Goal: Transaction & Acquisition: Book appointment/travel/reservation

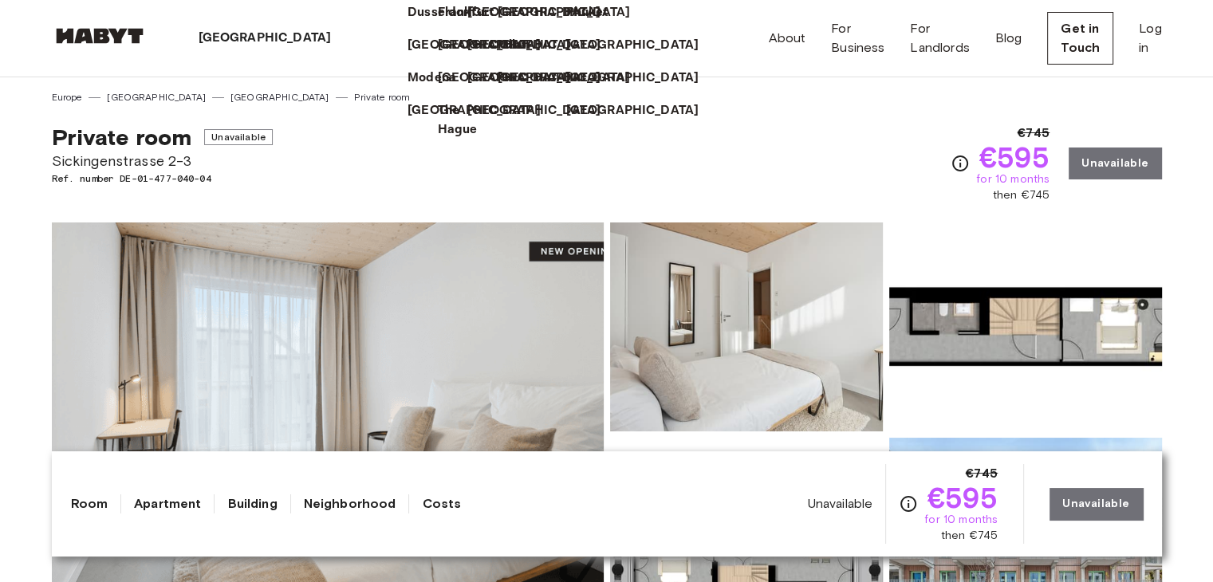
drag, startPoint x: 176, startPoint y: 167, endPoint x: 178, endPoint y: 157, distance: 9.9
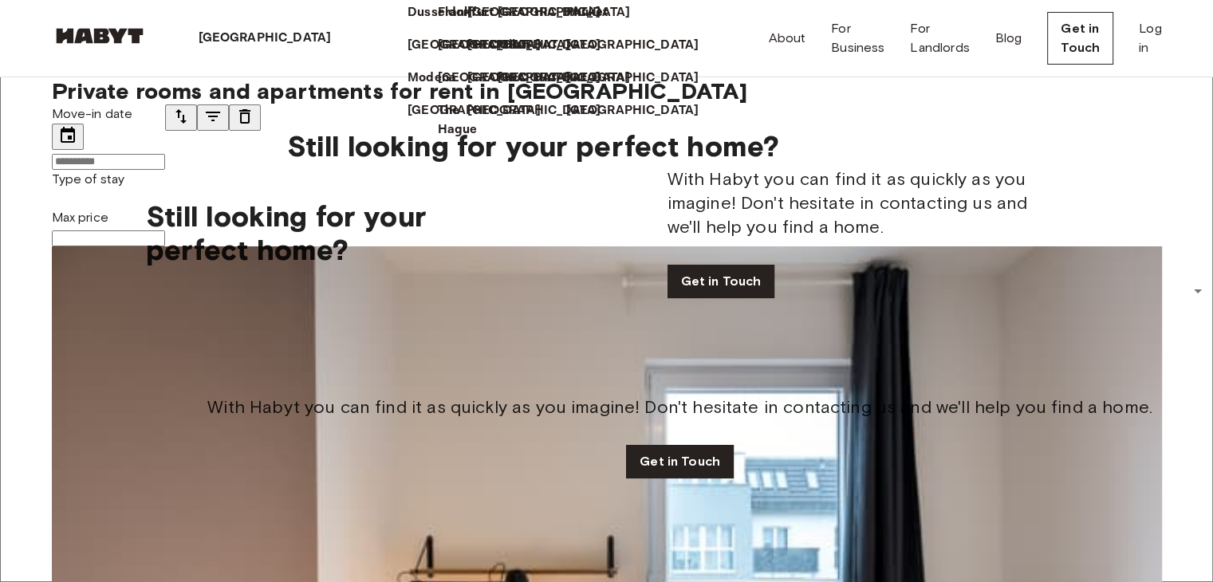
click at [337, 38] on icon at bounding box center [337, 38] width 0 height 0
drag, startPoint x: 0, startPoint y: 486, endPoint x: 219, endPoint y: 288, distance: 295.4
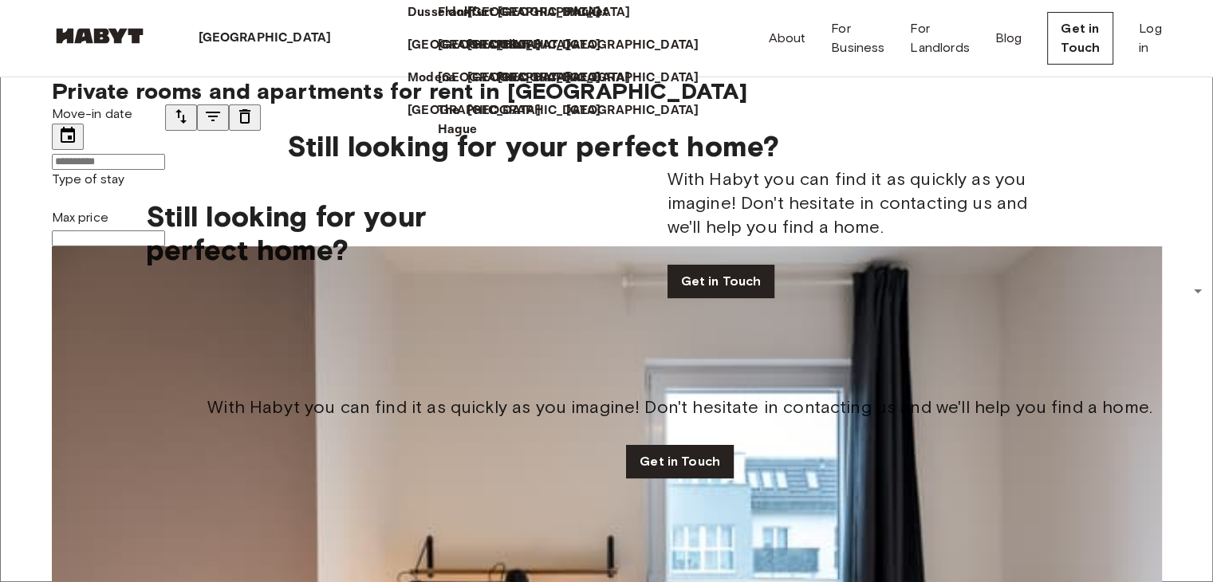
click at [343, 46] on icon at bounding box center [347, 48] width 8 height 4
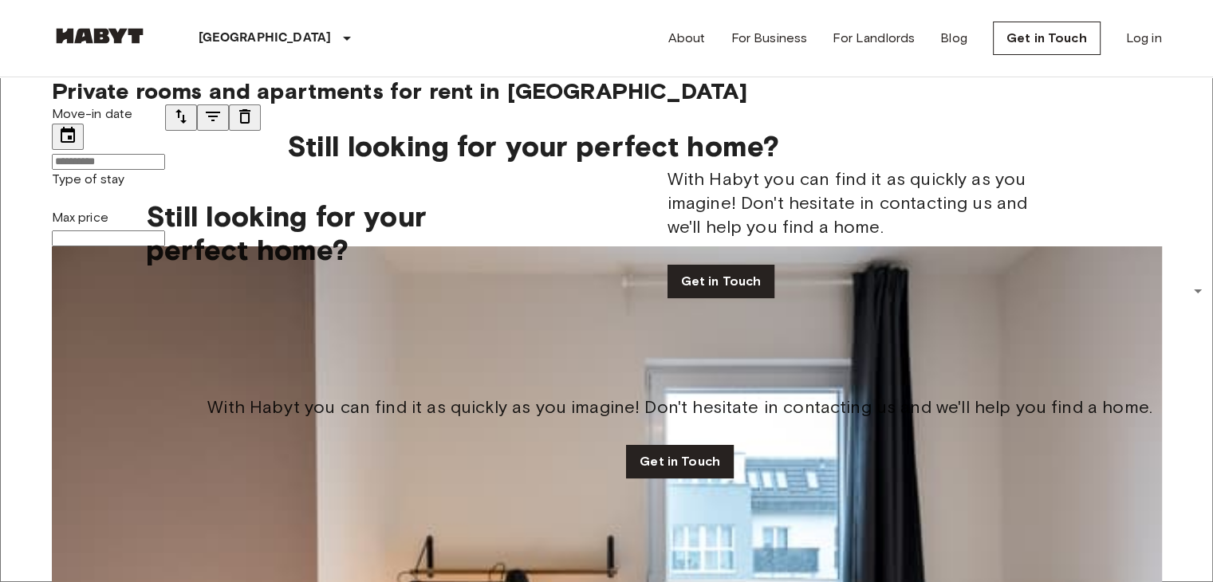
scroll to position [5802, 0]
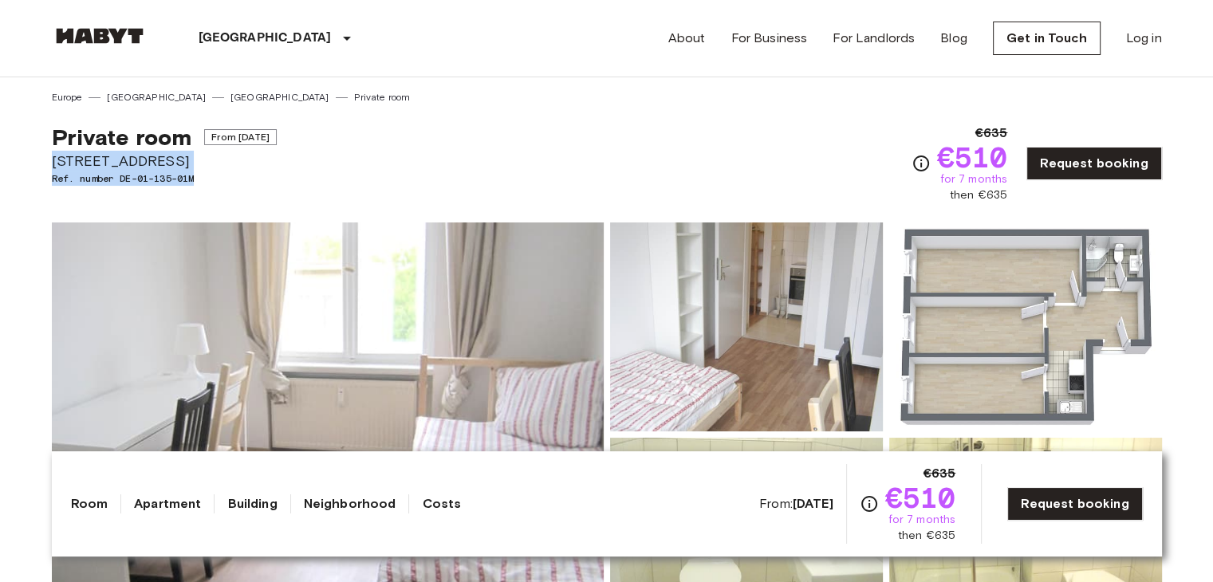
drag, startPoint x: 37, startPoint y: 160, endPoint x: 231, endPoint y: 176, distance: 193.7
copy div "Adolfstraße 24 Ref. number DE-01-135-01M"
click at [680, 144] on div "Private room From Aug 19 2025 Adolfstraße 24 Ref. number DE-01-135-01M €635 €51…" at bounding box center [607, 154] width 1111 height 99
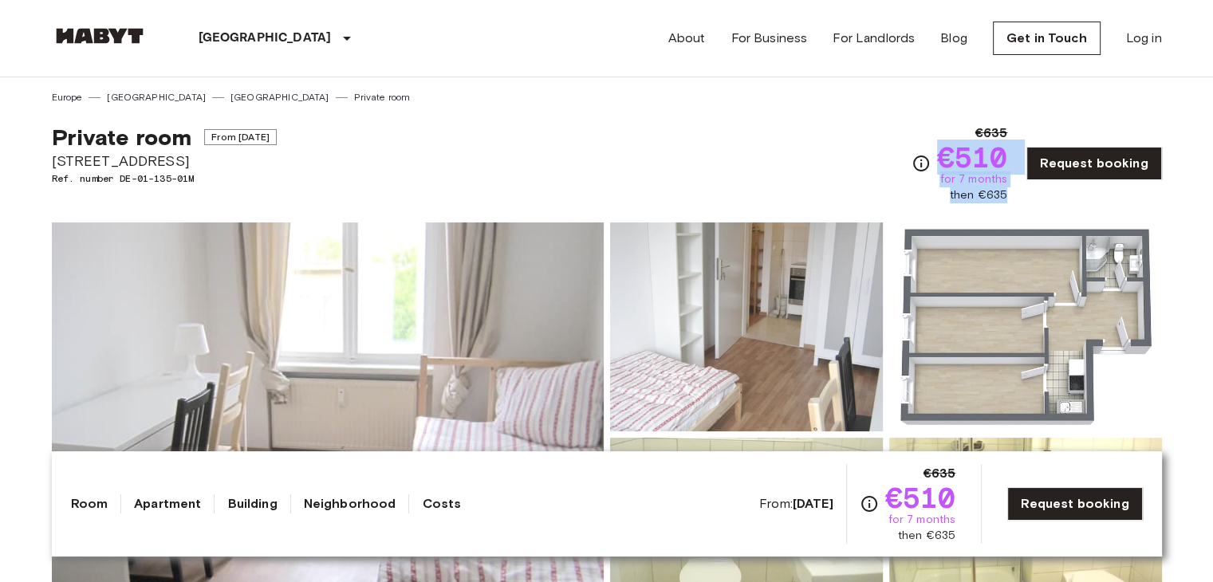
drag, startPoint x: 1018, startPoint y: 192, endPoint x: 948, endPoint y: 168, distance: 74.4
click at [948, 168] on div "€635 €510 for 7 months then €635 Request booking" at bounding box center [1037, 164] width 251 height 80
copy div "€510 for 7 months then €635"
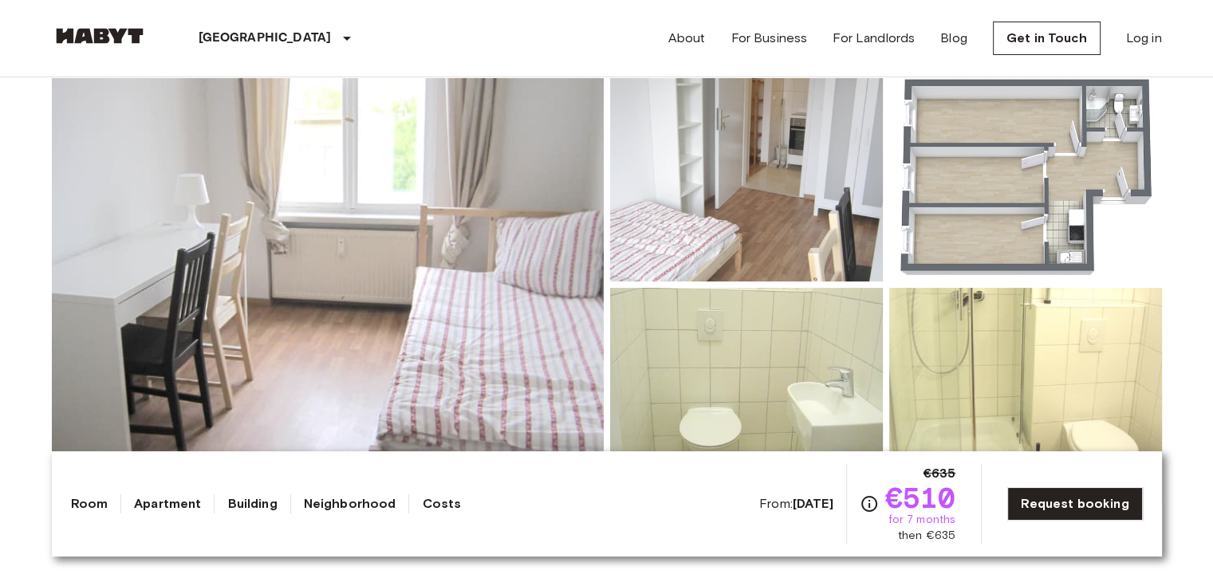
scroll to position [160, 0]
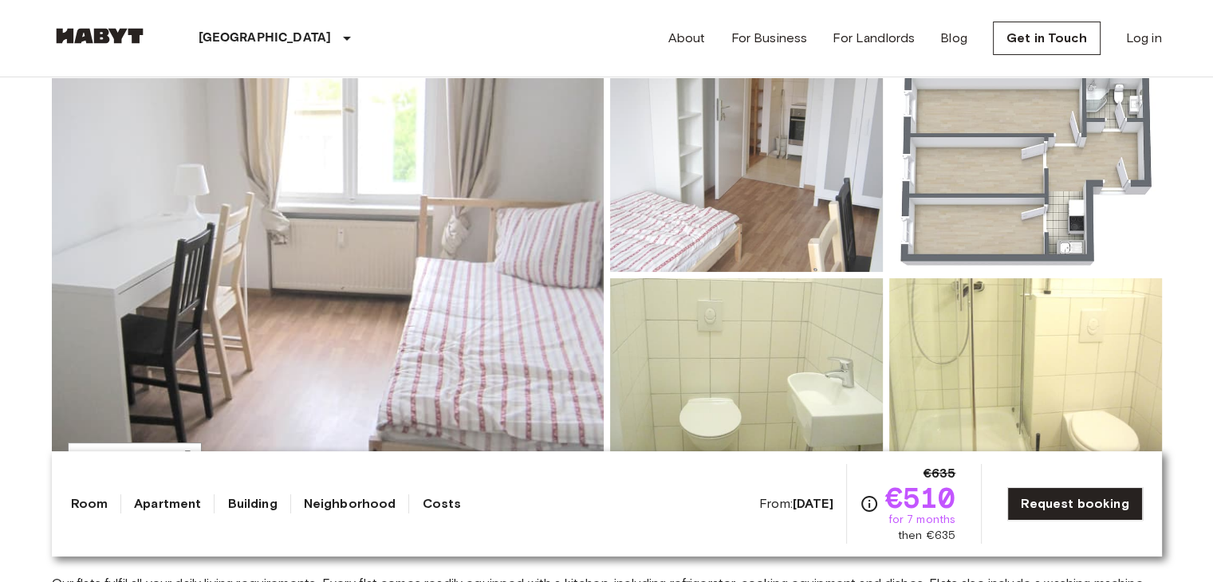
drag, startPoint x: 0, startPoint y: 332, endPoint x: 641, endPoint y: 275, distance: 643.9
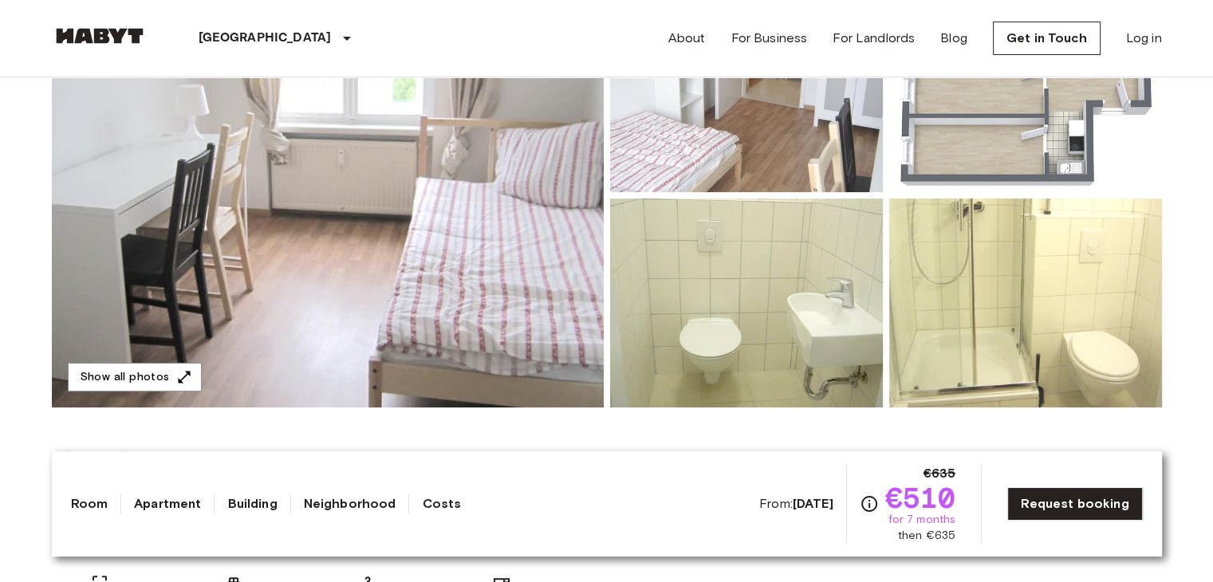
click at [661, 430] on div "About the room Our flats fulfil all your daily living requirements. Every flat …" at bounding box center [607, 528] width 1111 height 240
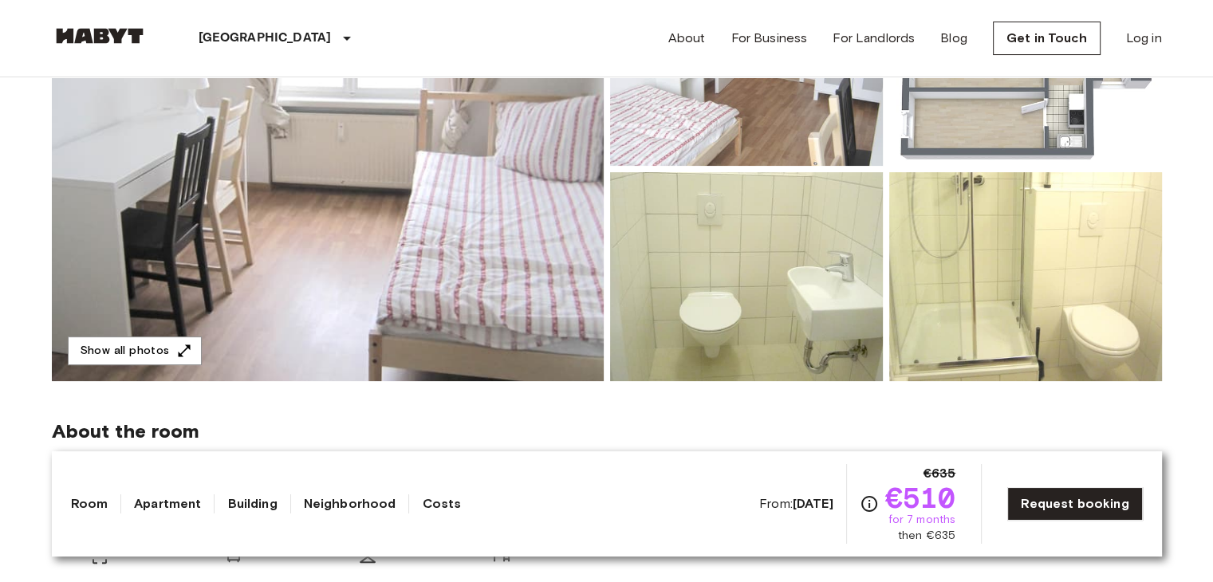
scroll to position [319, 0]
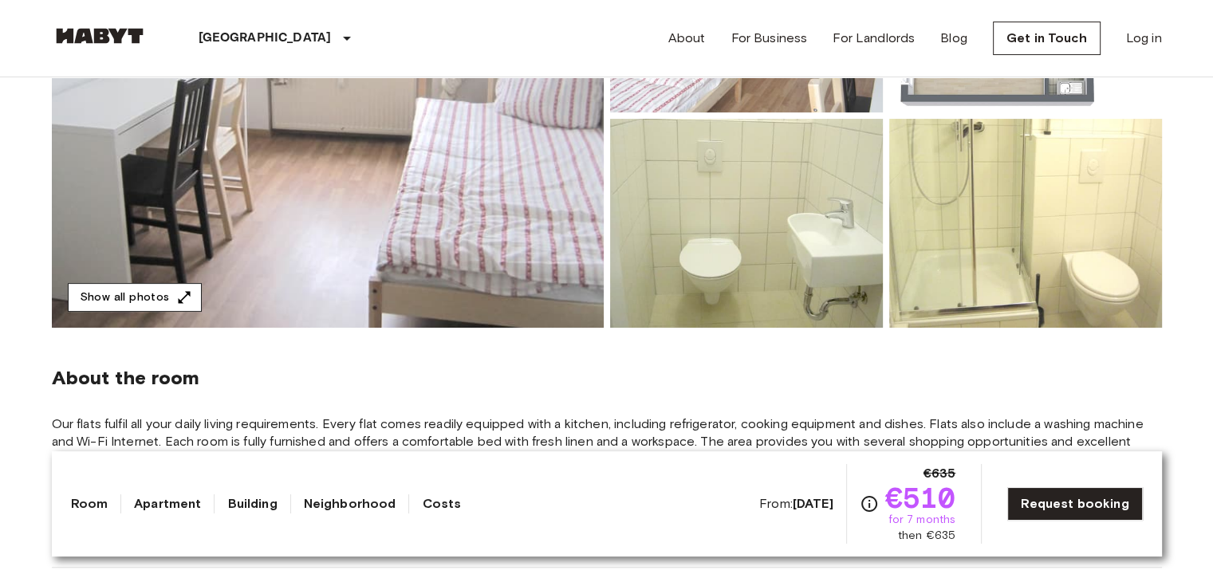
click at [140, 288] on button "Show all photos" at bounding box center [135, 298] width 134 height 30
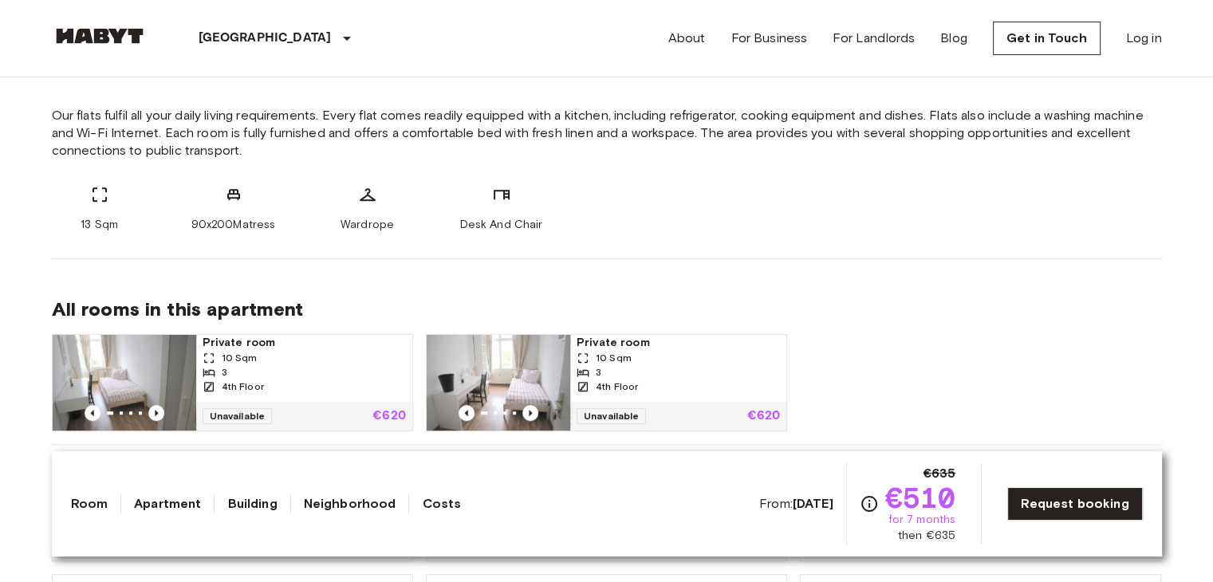
scroll to position [558, 0]
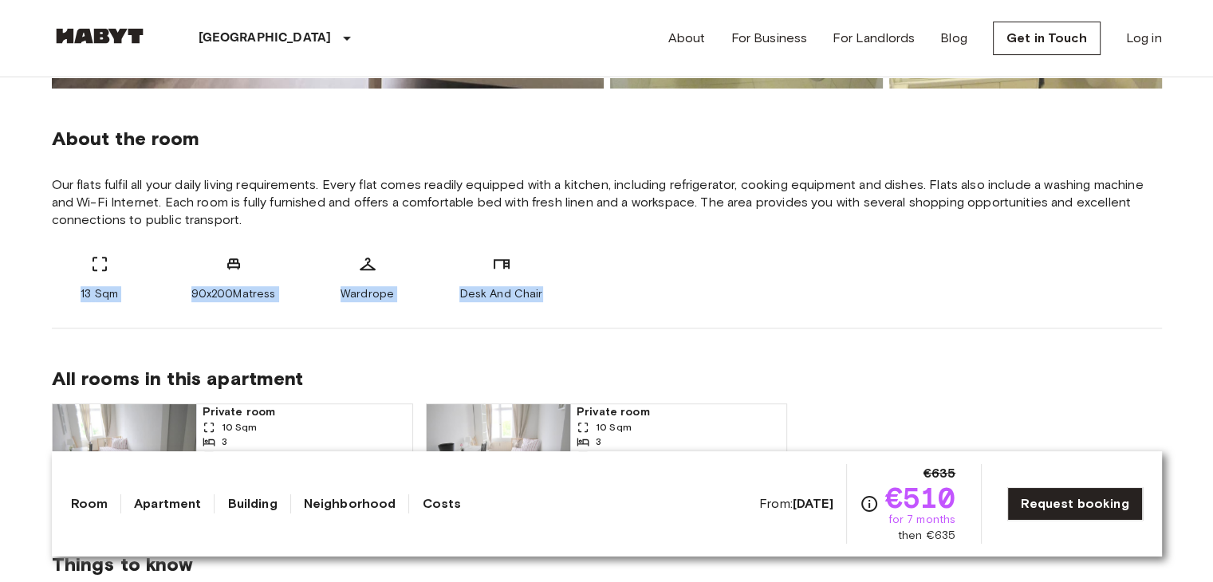
drag, startPoint x: 70, startPoint y: 274, endPoint x: 587, endPoint y: 290, distance: 517.2
copy div "13 Sqm 90x200Matress Wardrope Desk And Chair"
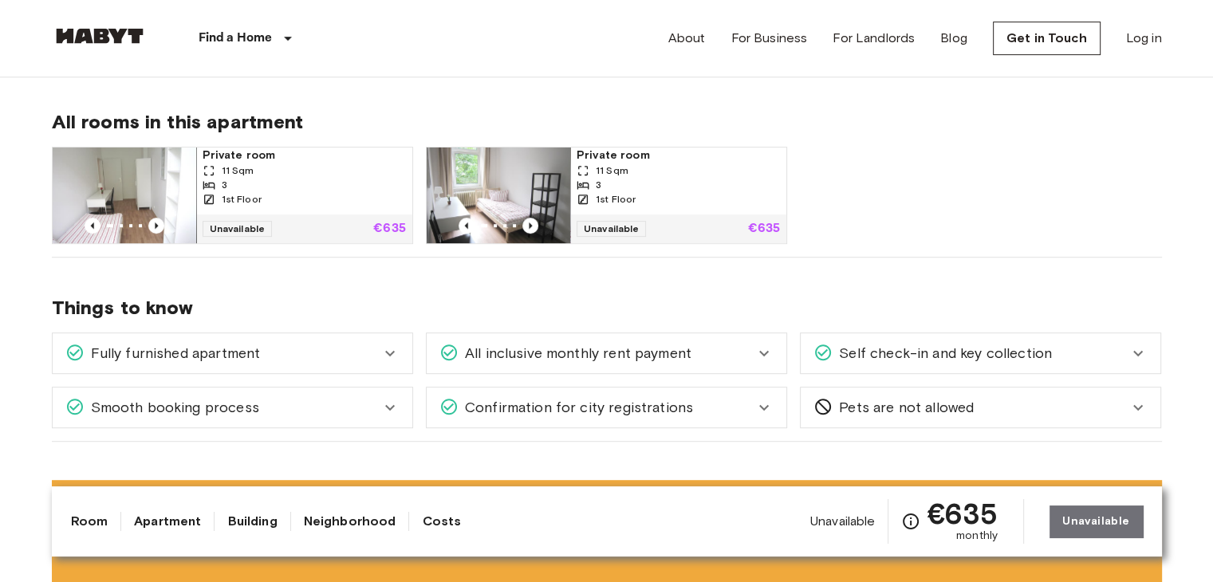
click at [286, 211] on div "Private room 11 Sqm 3 1st Floor" at bounding box center [304, 181] width 216 height 67
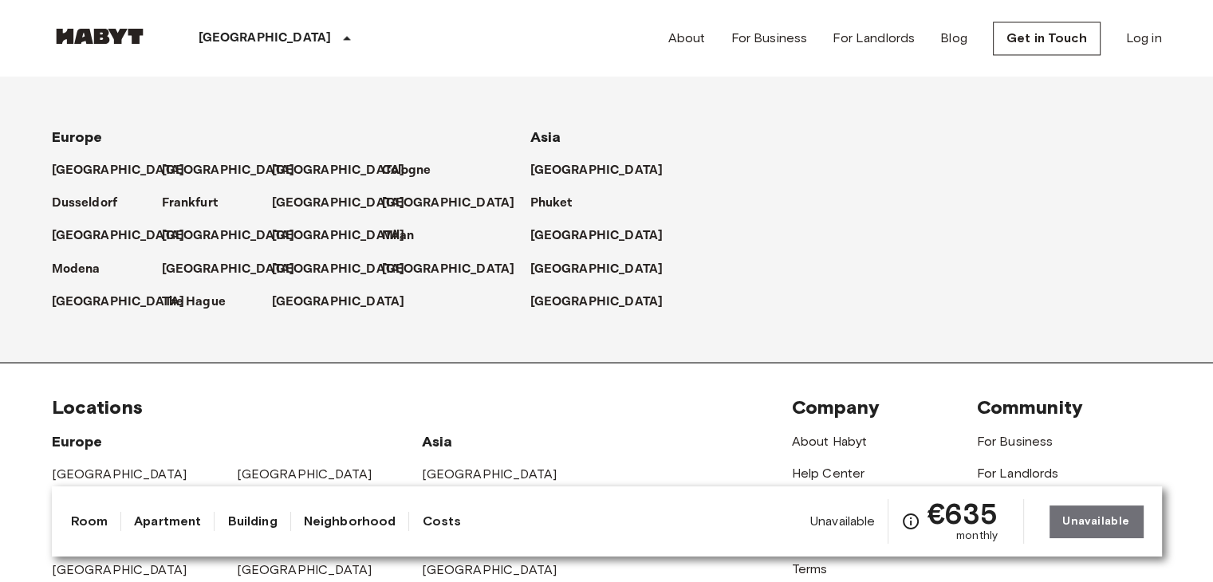
click at [162, 164] on div "[GEOGRAPHIC_DATA]" at bounding box center [217, 164] width 110 height 33
click at [179, 168] on p "[GEOGRAPHIC_DATA]" at bounding box center [231, 170] width 133 height 19
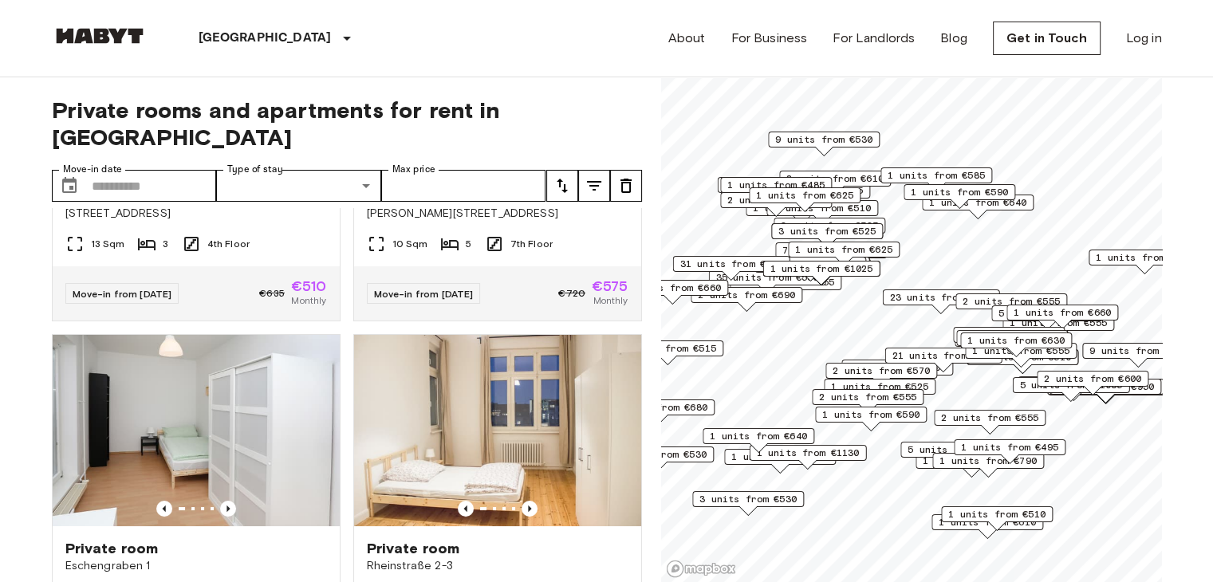
scroll to position [6041, 0]
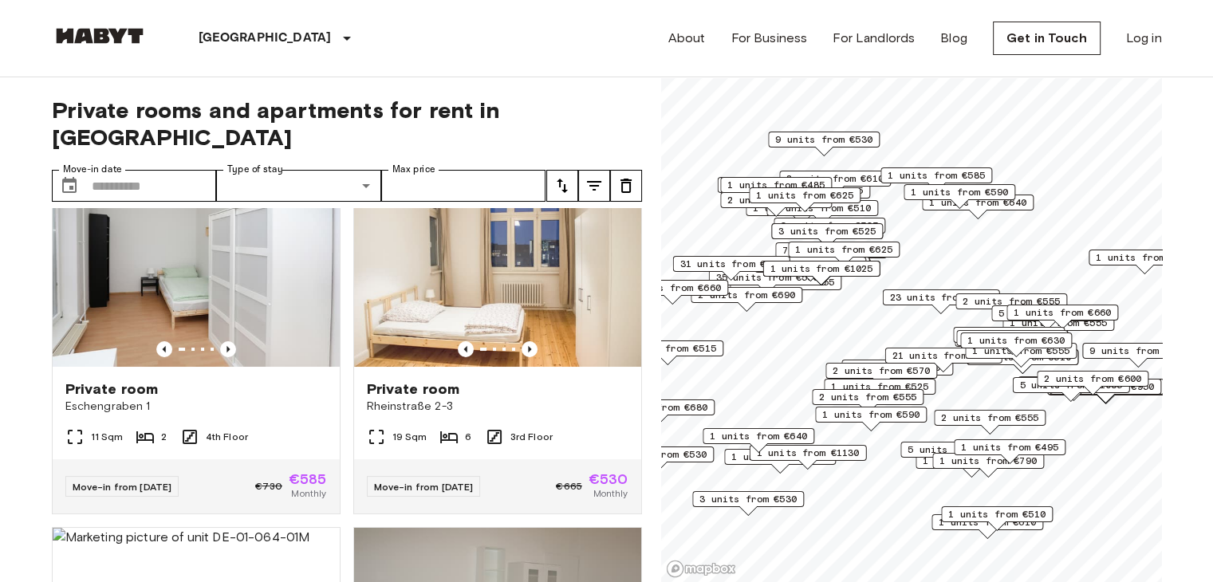
click at [242, 161] on div "Move-in from 19 Aug 25 €635 €510 Monthly" at bounding box center [196, 134] width 287 height 54
